Goal: Information Seeking & Learning: Learn about a topic

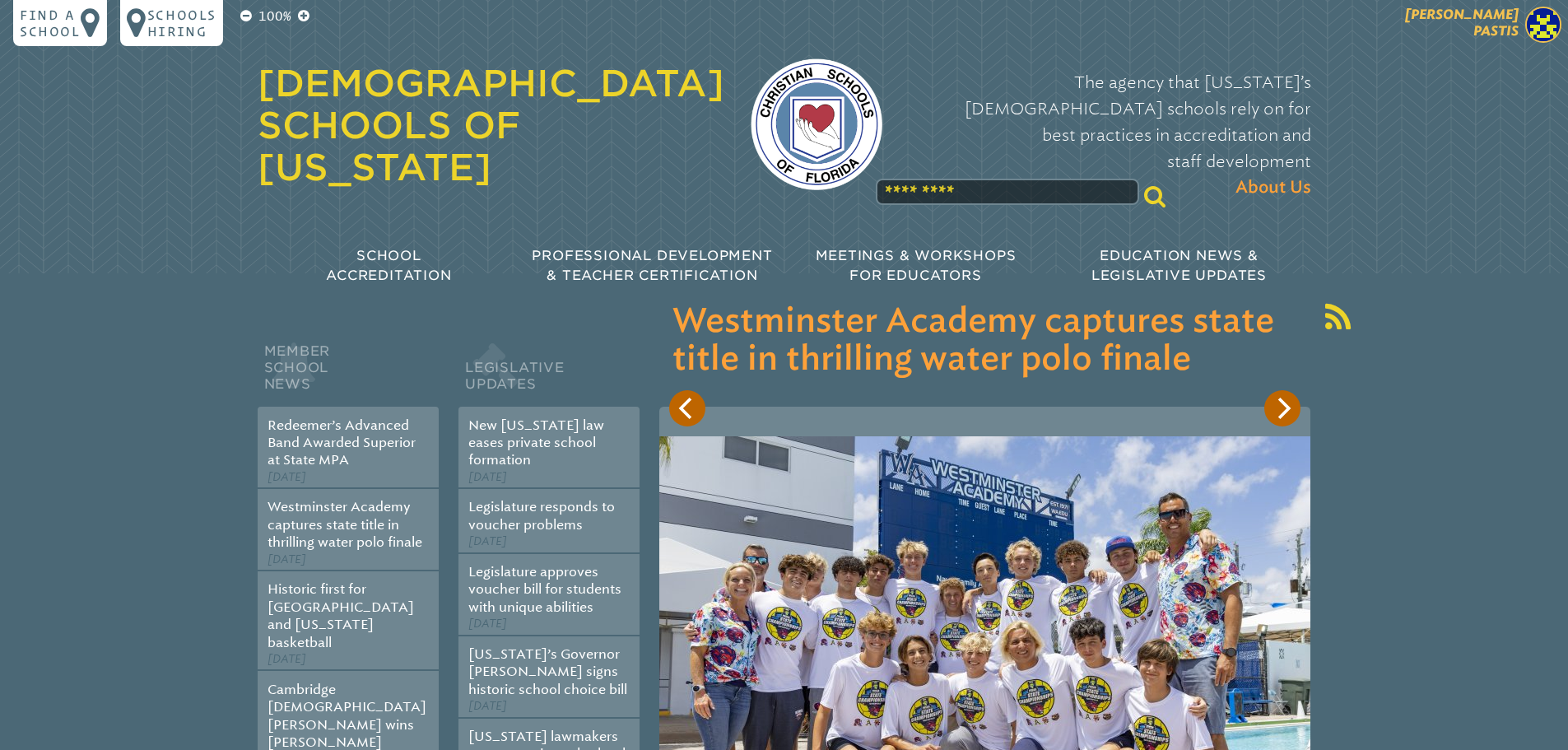
click at [1540, 8] on img at bounding box center [1543, 24] width 36 height 36
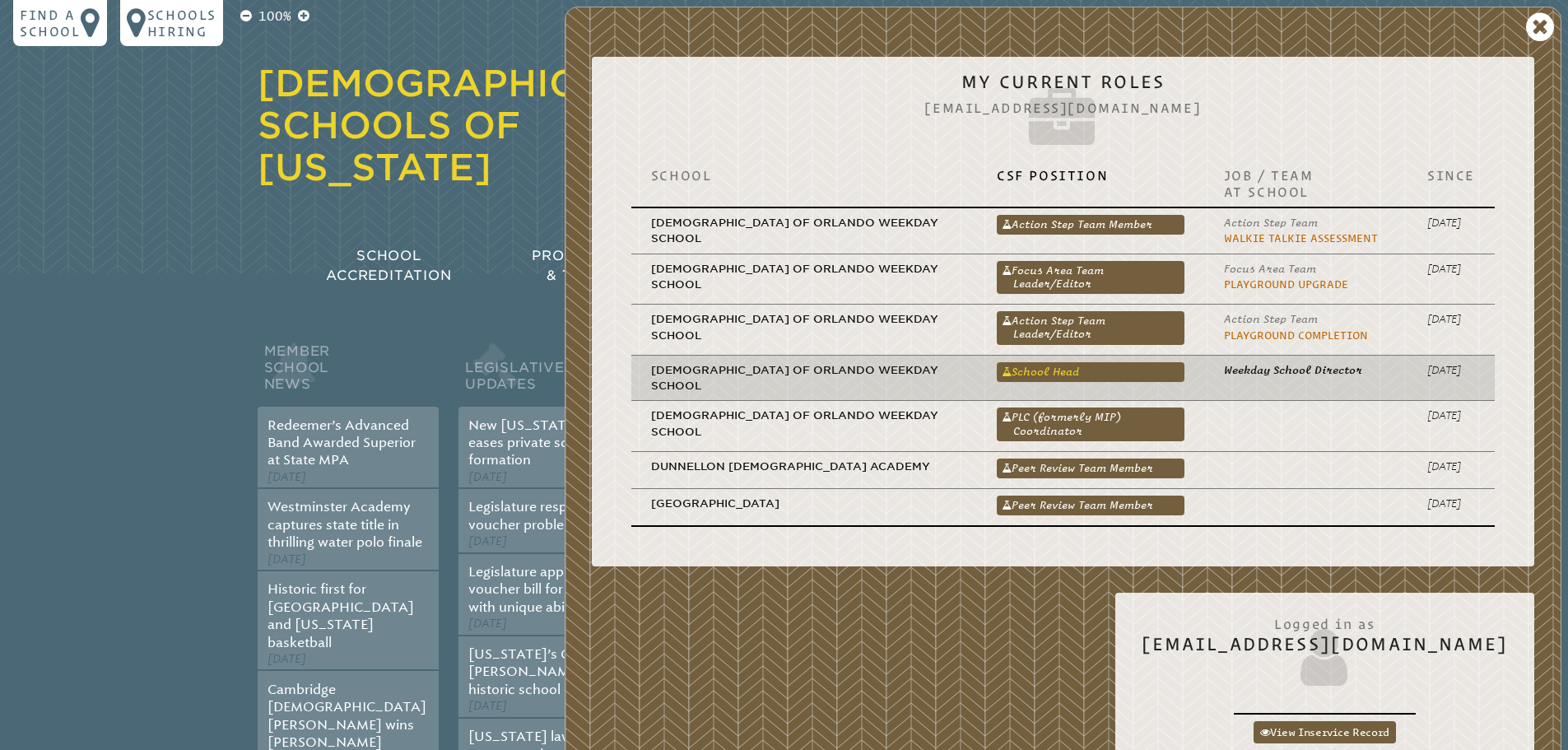
click at [1078, 373] on link "School Head" at bounding box center [1090, 372] width 187 height 20
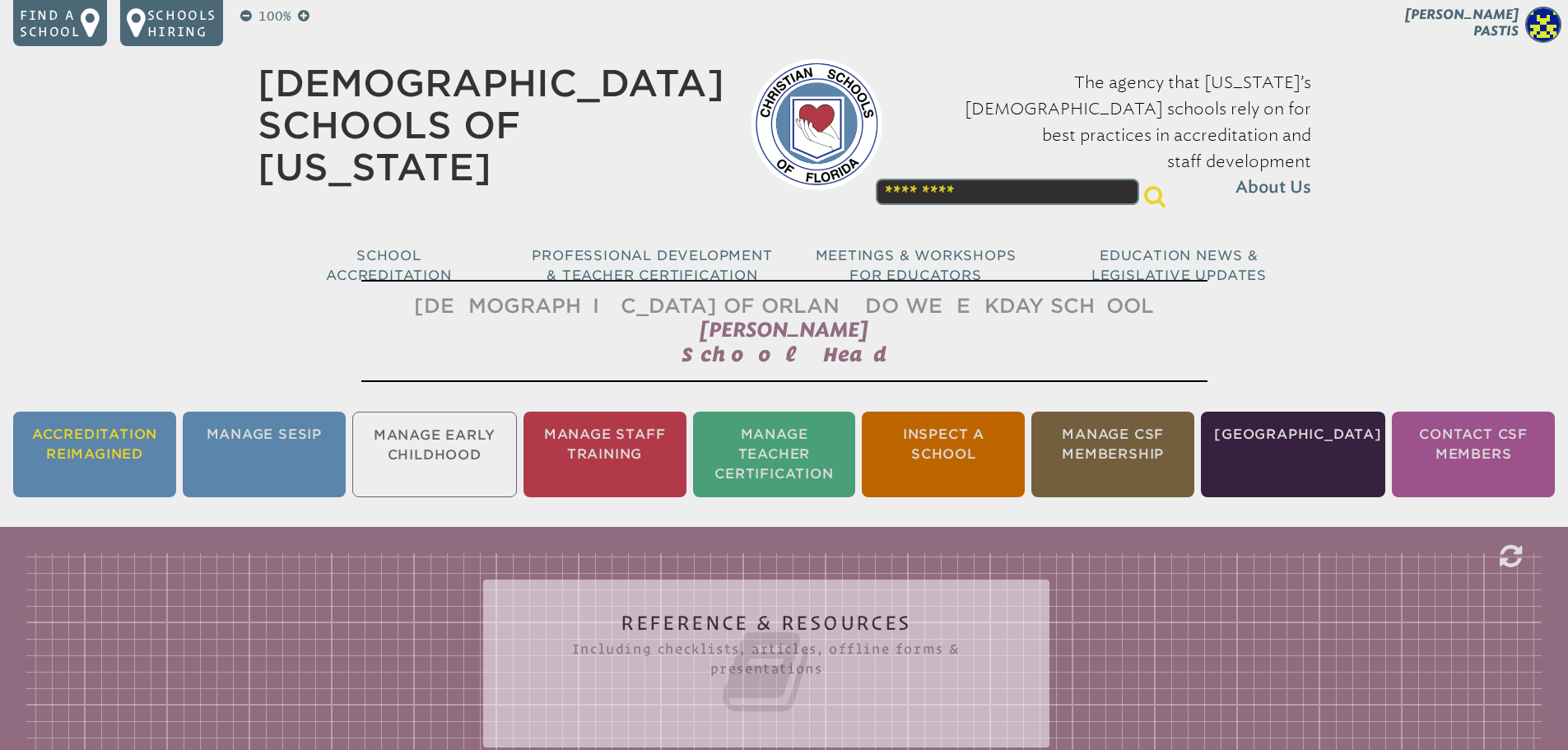
click at [81, 447] on li "Accreditation Reimagined" at bounding box center [95, 454] width 163 height 86
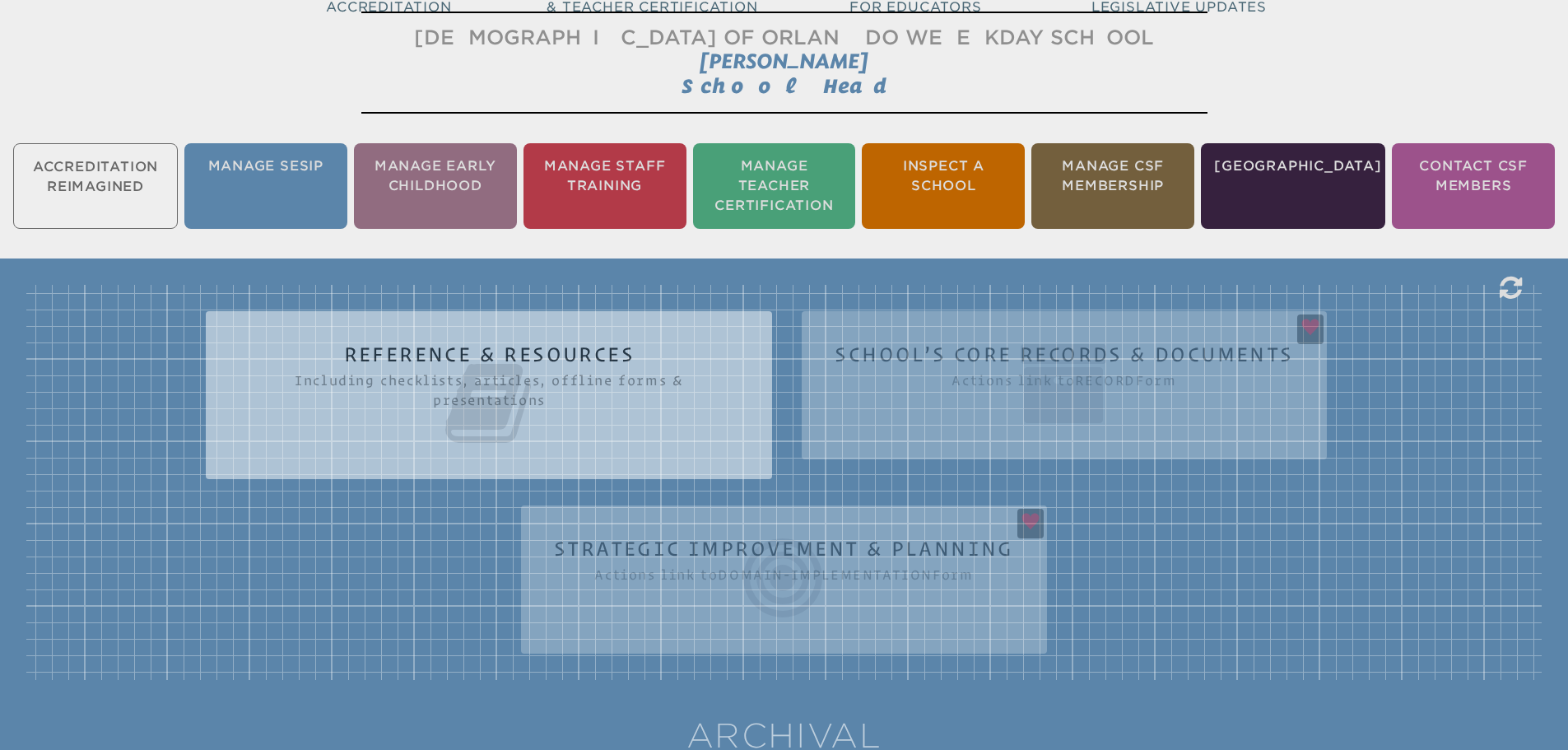
scroll to position [273, 0]
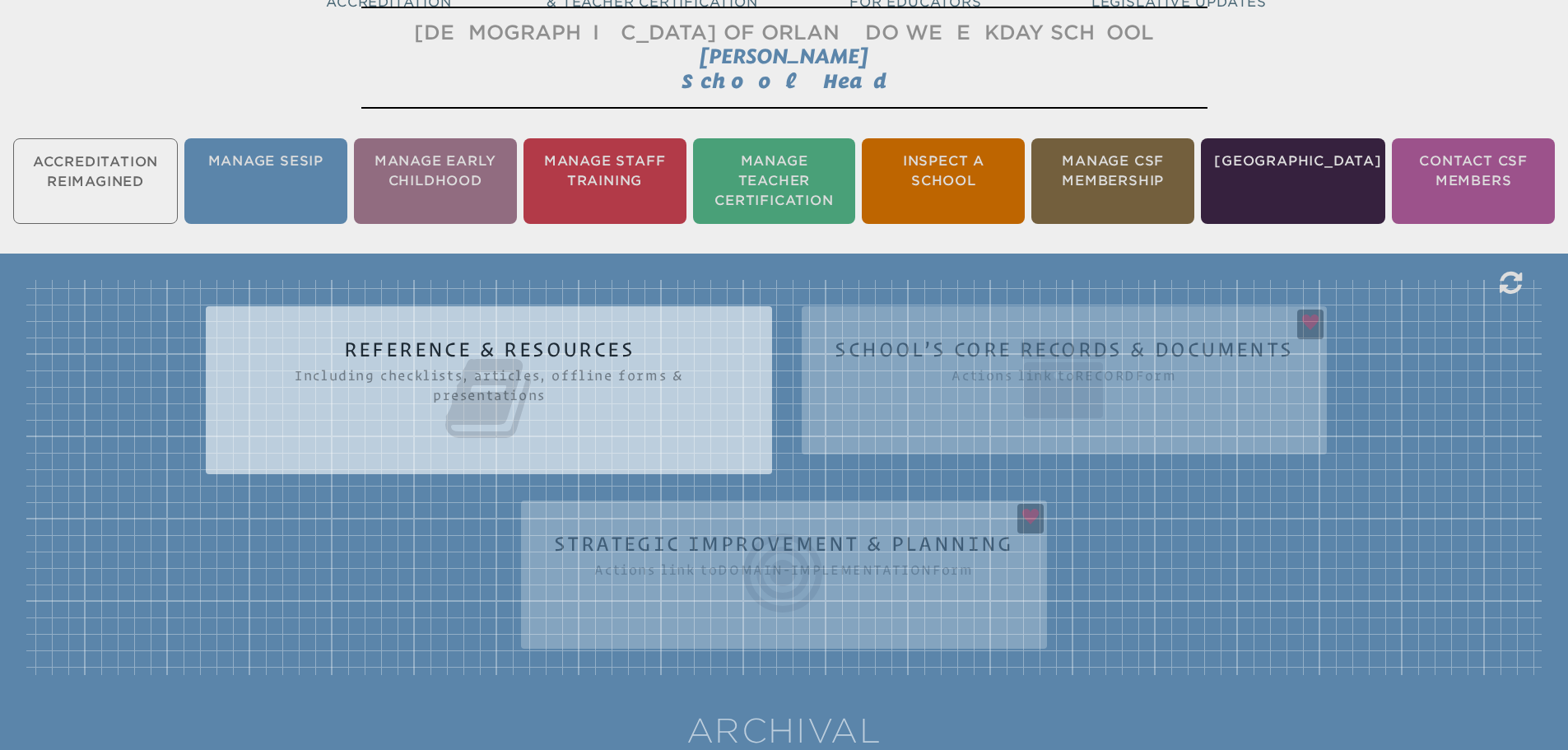
click at [471, 361] on icon at bounding box center [489, 399] width 501 height 92
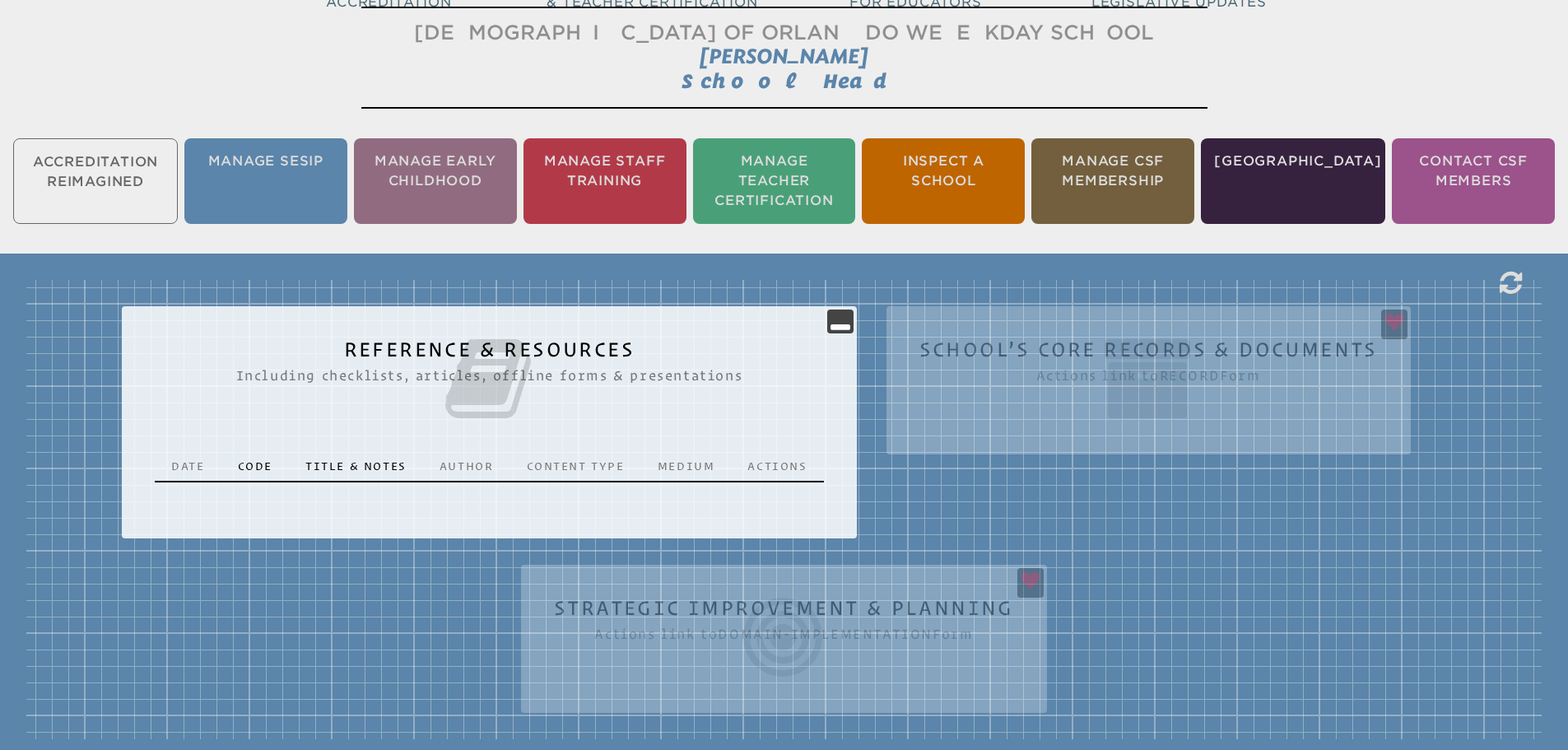
click at [480, 351] on icon at bounding box center [489, 379] width 669 height 92
click at [261, 464] on p "Code" at bounding box center [254, 466] width 34 height 17
click at [332, 462] on p "Title & Notes" at bounding box center [356, 466] width 102 height 17
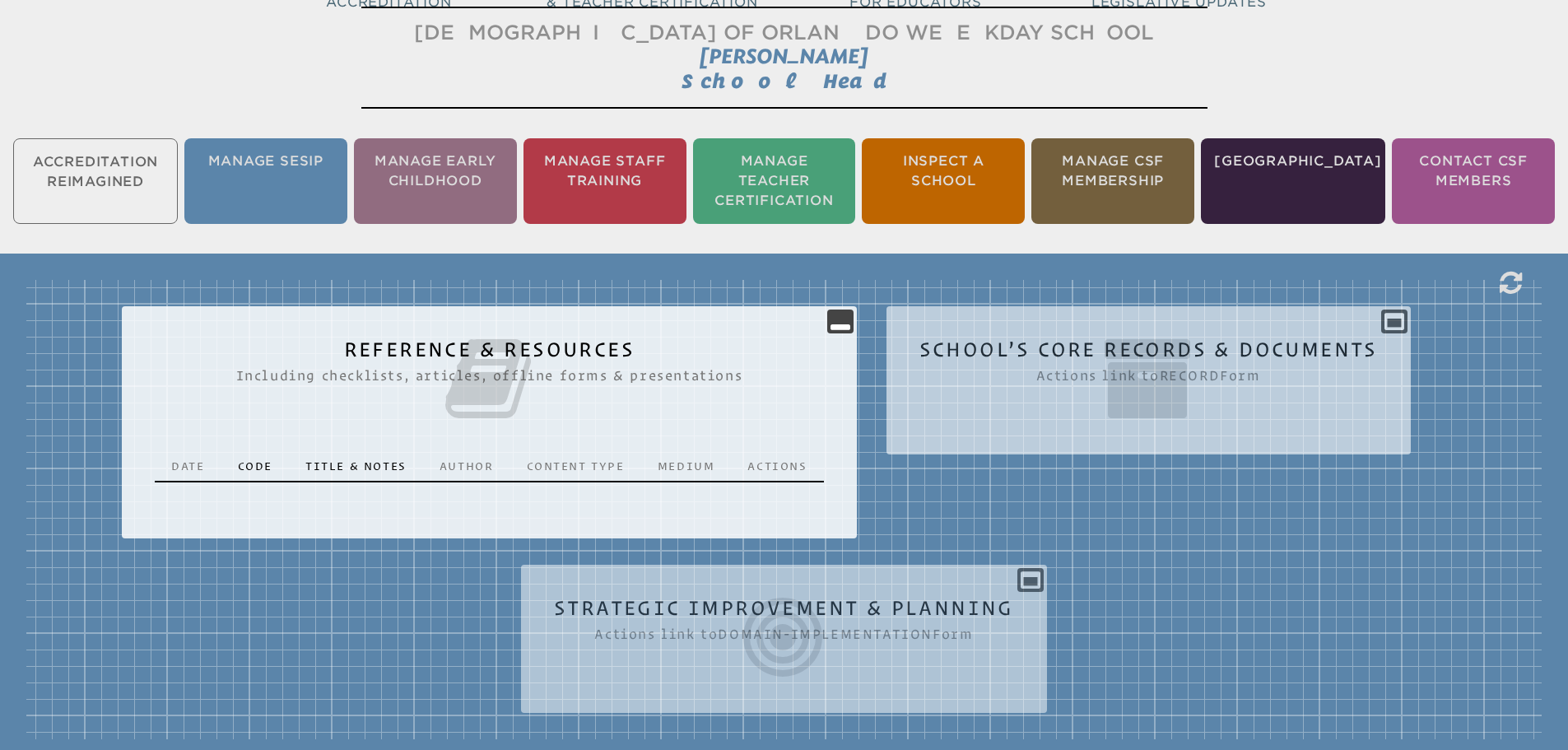
click at [1182, 366] on icon at bounding box center [1149, 379] width 459 height 92
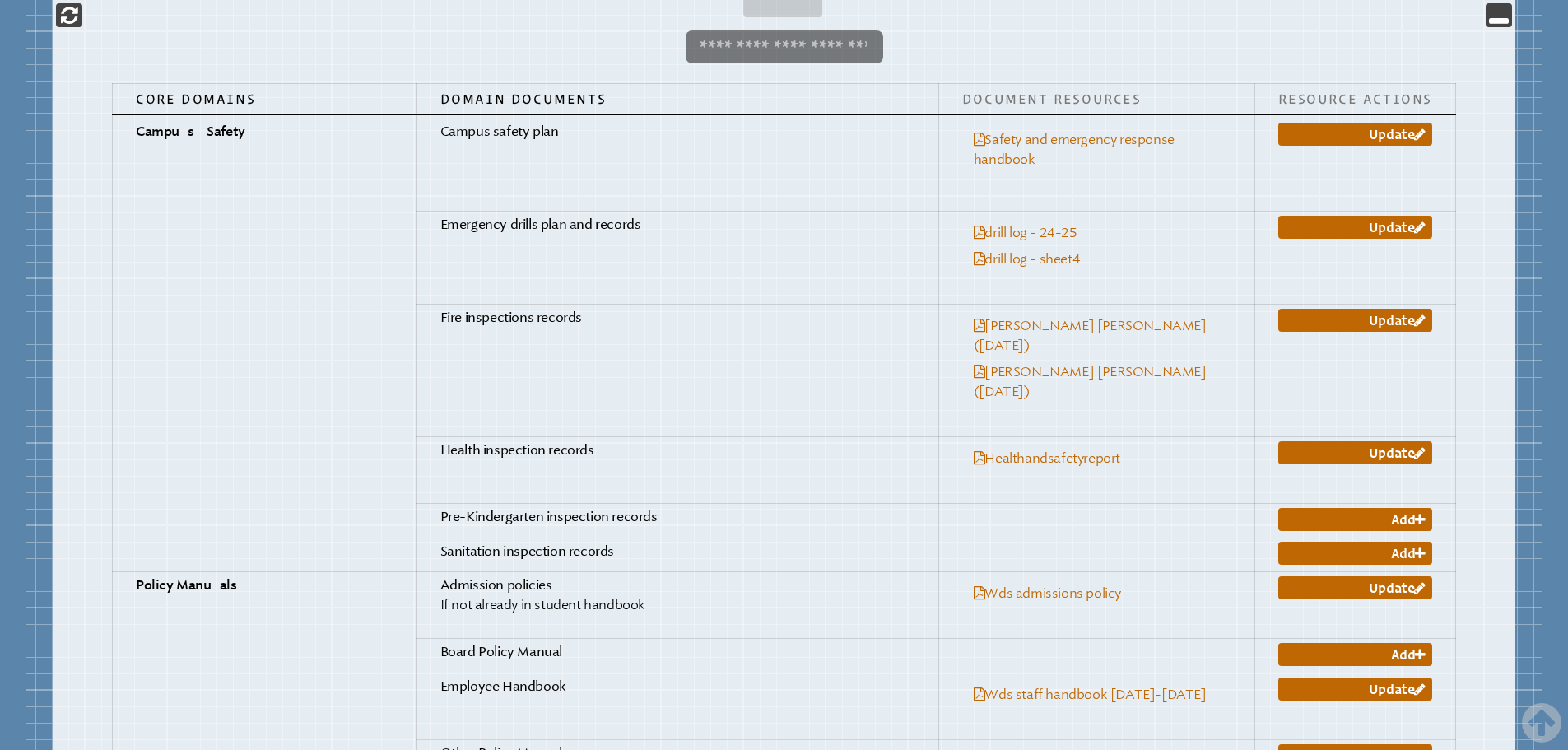
scroll to position [932, 0]
